Goal: Task Accomplishment & Management: Use online tool/utility

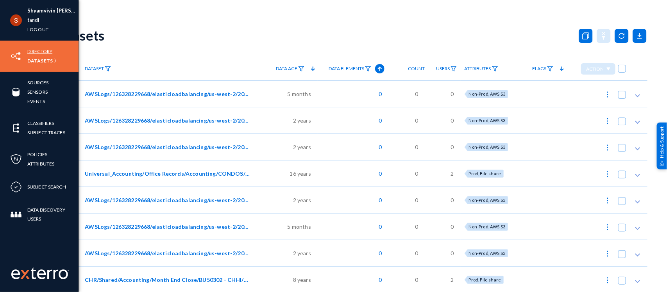
click at [34, 51] on link "Directory" at bounding box center [39, 51] width 25 height 9
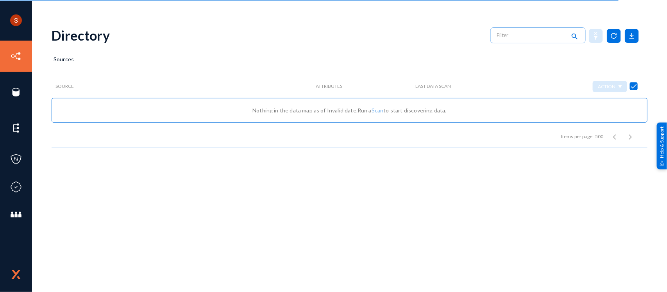
checkbox input "false"
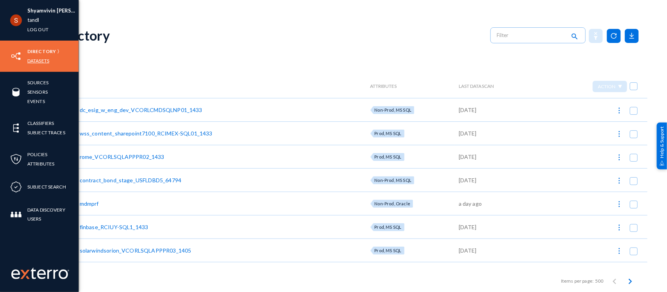
click at [45, 61] on link "Datasets" at bounding box center [38, 60] width 22 height 9
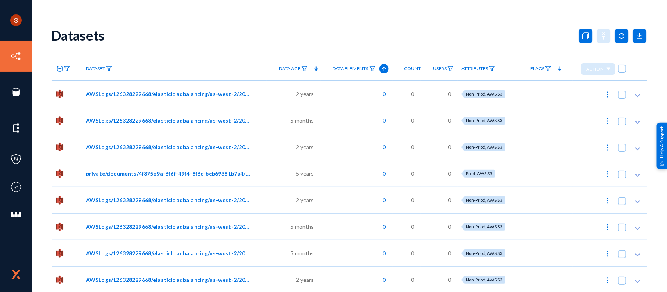
click at [66, 94] on div at bounding box center [67, 94] width 30 height 27
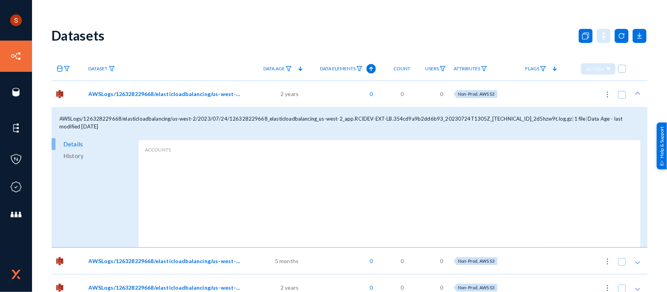
click at [66, 94] on div at bounding box center [68, 94] width 33 height 27
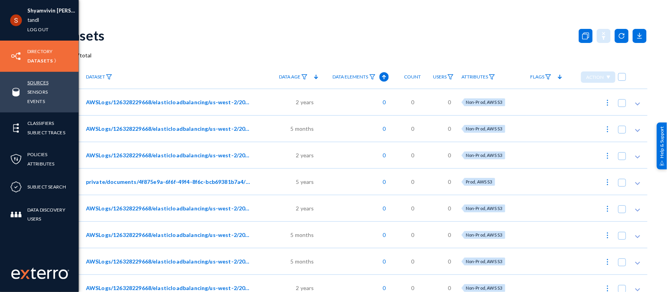
click at [35, 84] on link "Sources" at bounding box center [37, 82] width 21 height 9
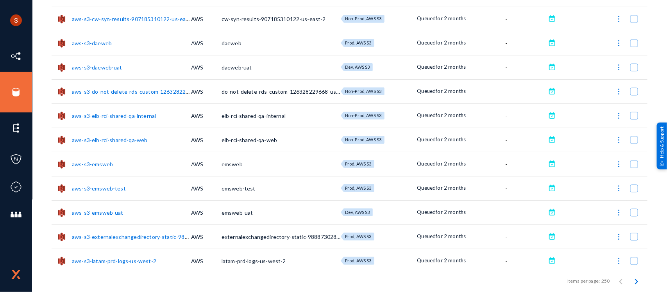
scroll to position [553, 0]
click at [103, 43] on link "aws-s3-daeweb" at bounding box center [92, 43] width 40 height 7
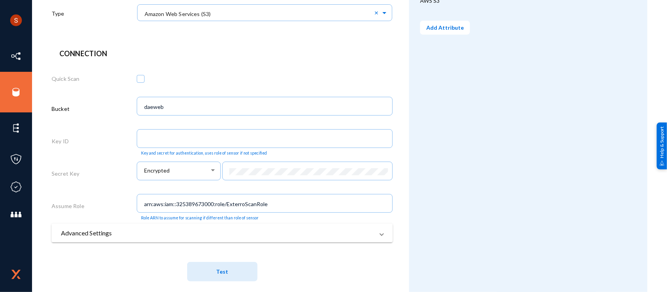
scroll to position [192, 0]
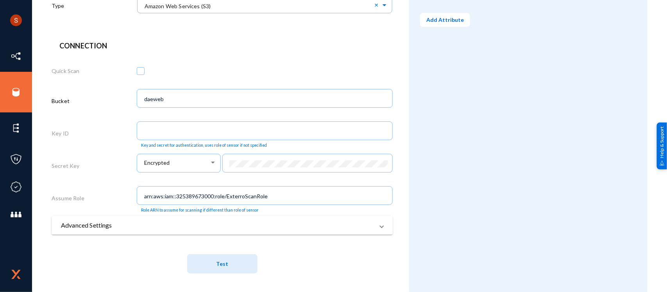
click at [127, 216] on mat-expansion-panel-header "Advanced Settings" at bounding box center [222, 225] width 341 height 19
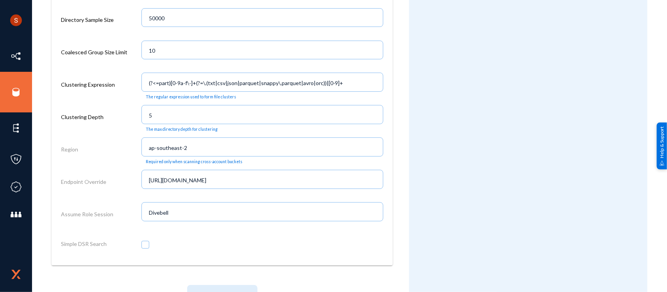
scroll to position [911, 0]
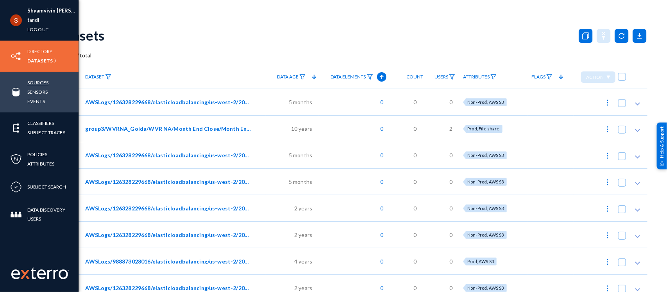
click at [36, 84] on link "Sources" at bounding box center [37, 82] width 21 height 9
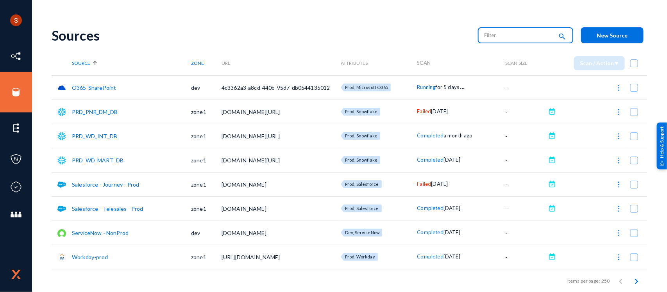
click at [512, 34] on input "text" at bounding box center [519, 35] width 69 height 12
type input "teams"
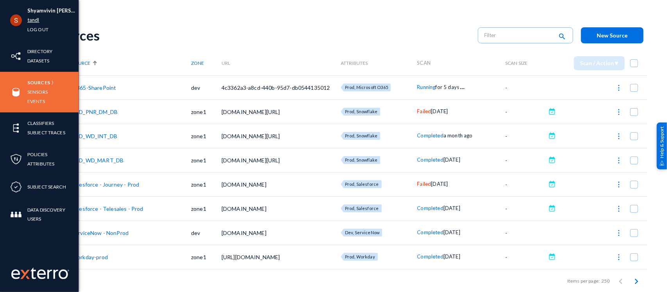
click at [32, 21] on link "tandl" at bounding box center [33, 20] width 12 height 9
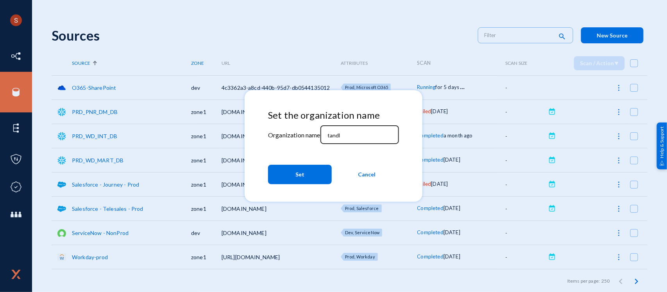
click at [344, 134] on input "tandl" at bounding box center [361, 135] width 67 height 7
click at [344, 134] on input "d" at bounding box center [361, 135] width 67 height 7
type input "divebell"
click at [316, 165] on button "Set" at bounding box center [300, 175] width 64 height 20
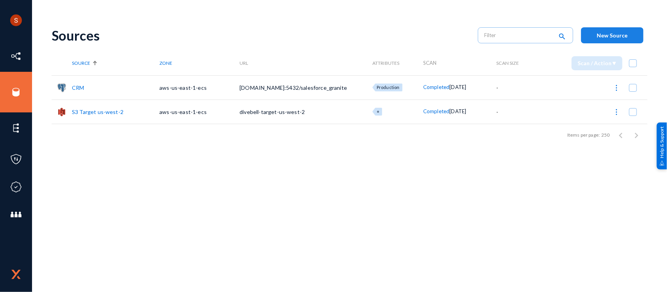
click at [610, 34] on span "New Source" at bounding box center [612, 35] width 31 height 7
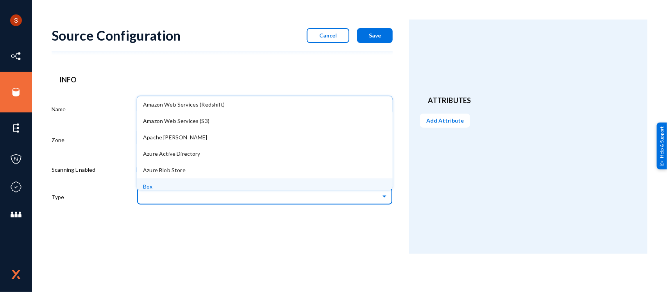
click at [264, 187] on ng-select "Amazon Web Services (Redshift) Amazon Web Services (S3) Apache Cassandra Azure …" at bounding box center [265, 199] width 256 height 27
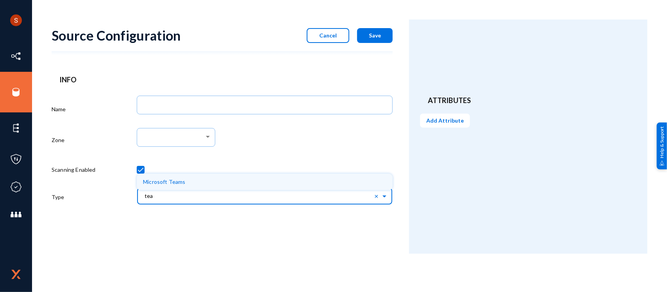
type input "team"
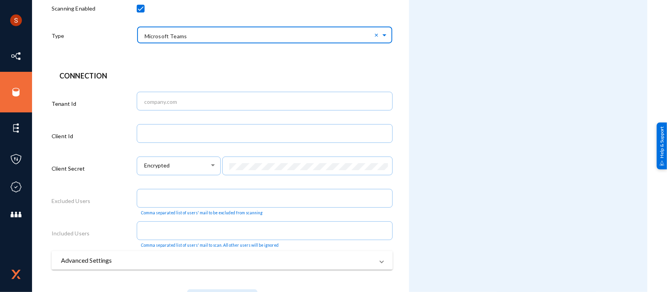
scroll to position [196, 0]
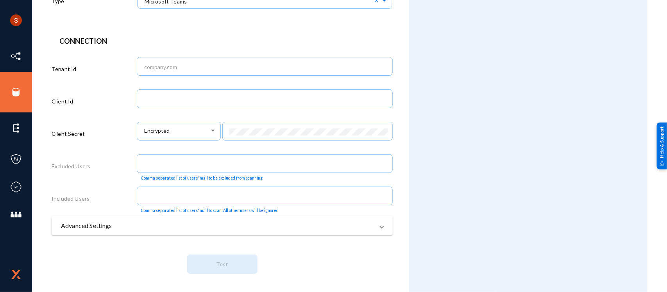
click at [272, 222] on mat-panel-title "Advanced Settings" at bounding box center [217, 225] width 313 height 9
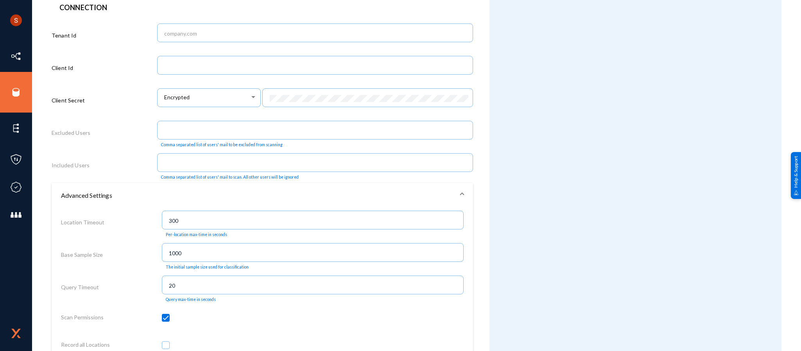
scroll to position [0, 0]
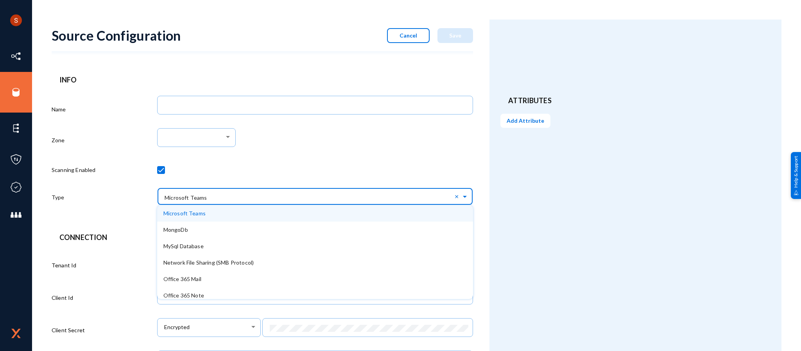
click at [239, 190] on input "text" at bounding box center [319, 196] width 308 height 13
type input "c"
type input "slac"
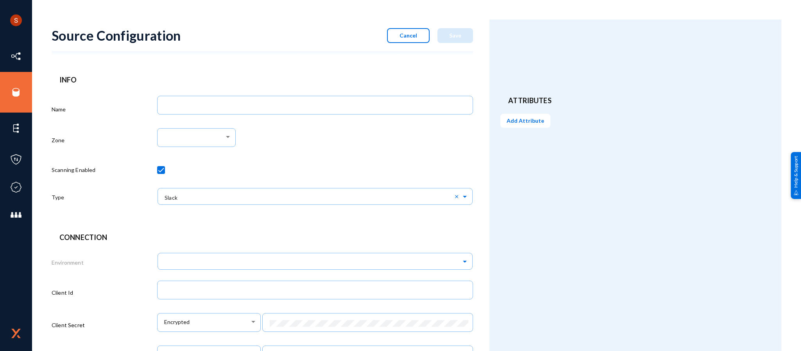
click at [363, 162] on div at bounding box center [315, 171] width 316 height 27
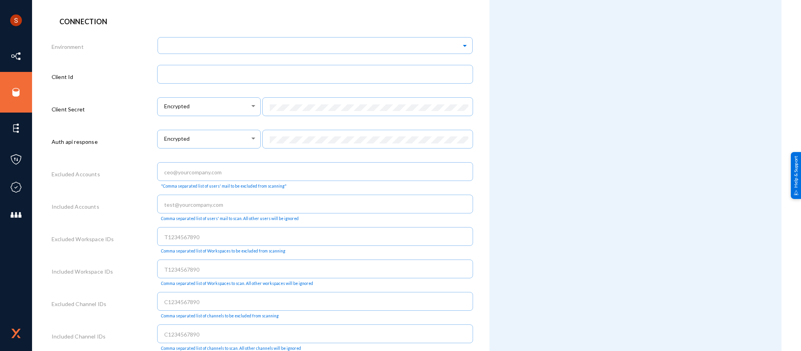
scroll to position [216, 0]
